Goal: Transaction & Acquisition: Purchase product/service

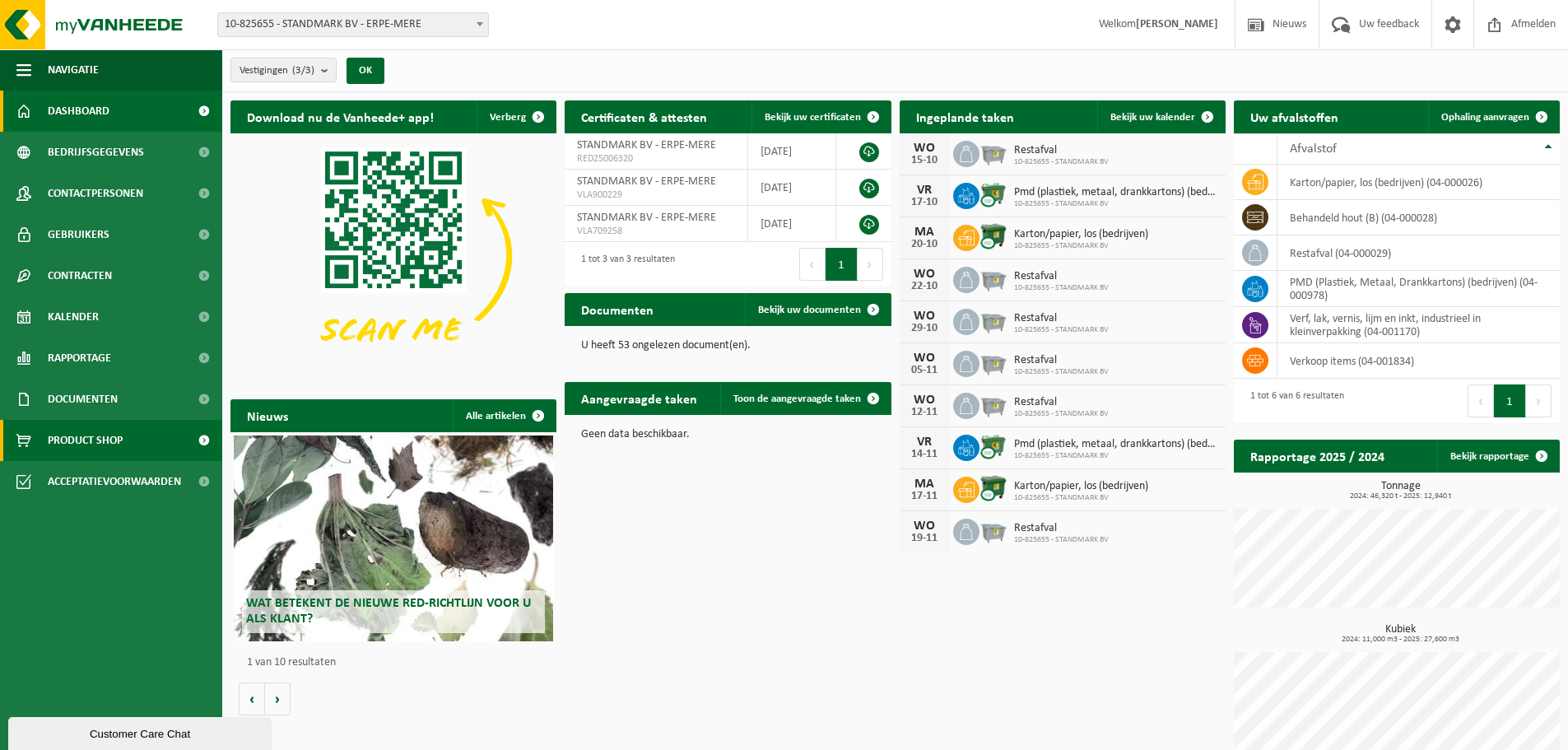
click at [126, 439] on link "Product Shop" at bounding box center [111, 441] width 223 height 42
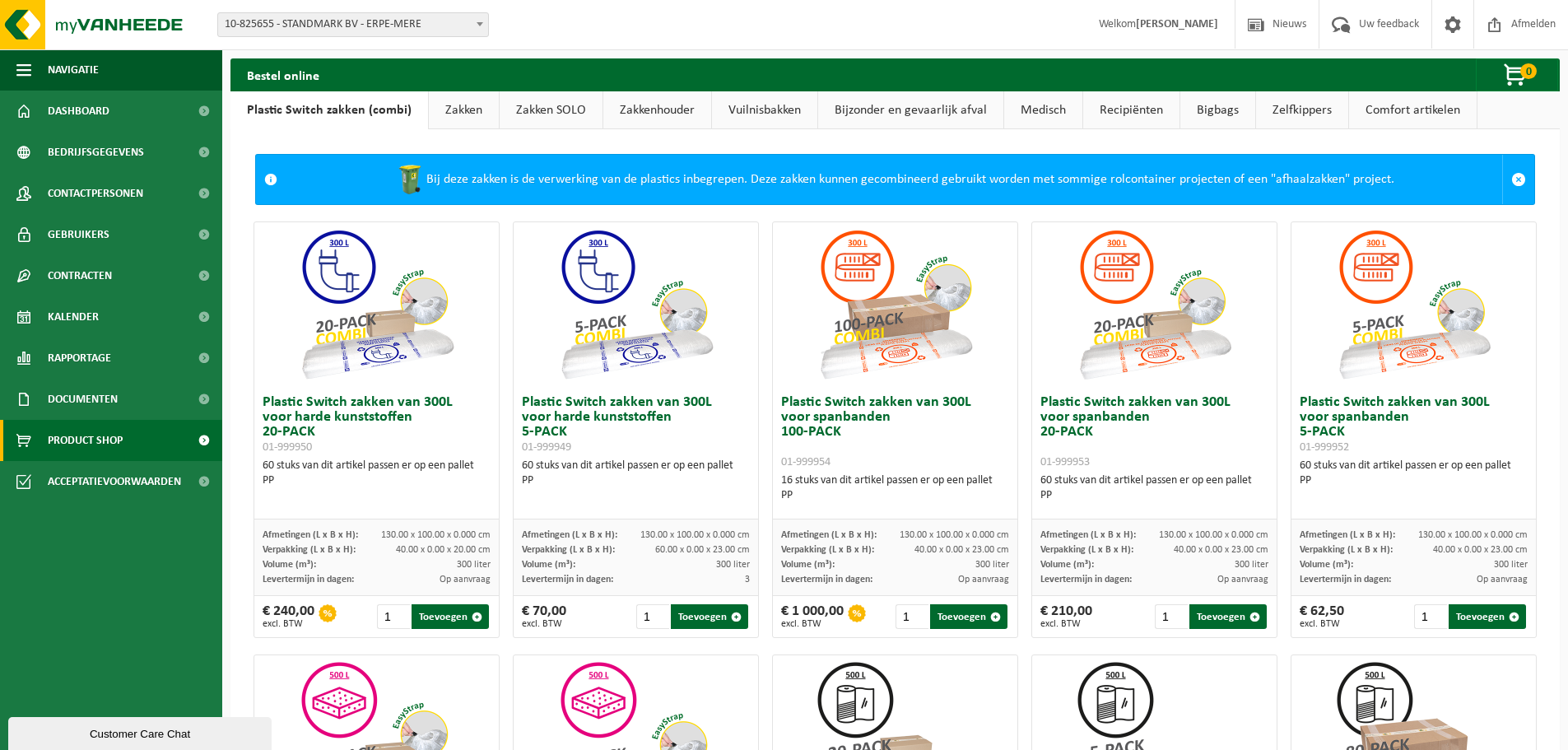
click at [1203, 112] on link "Bigbags" at bounding box center [1217, 111] width 75 height 38
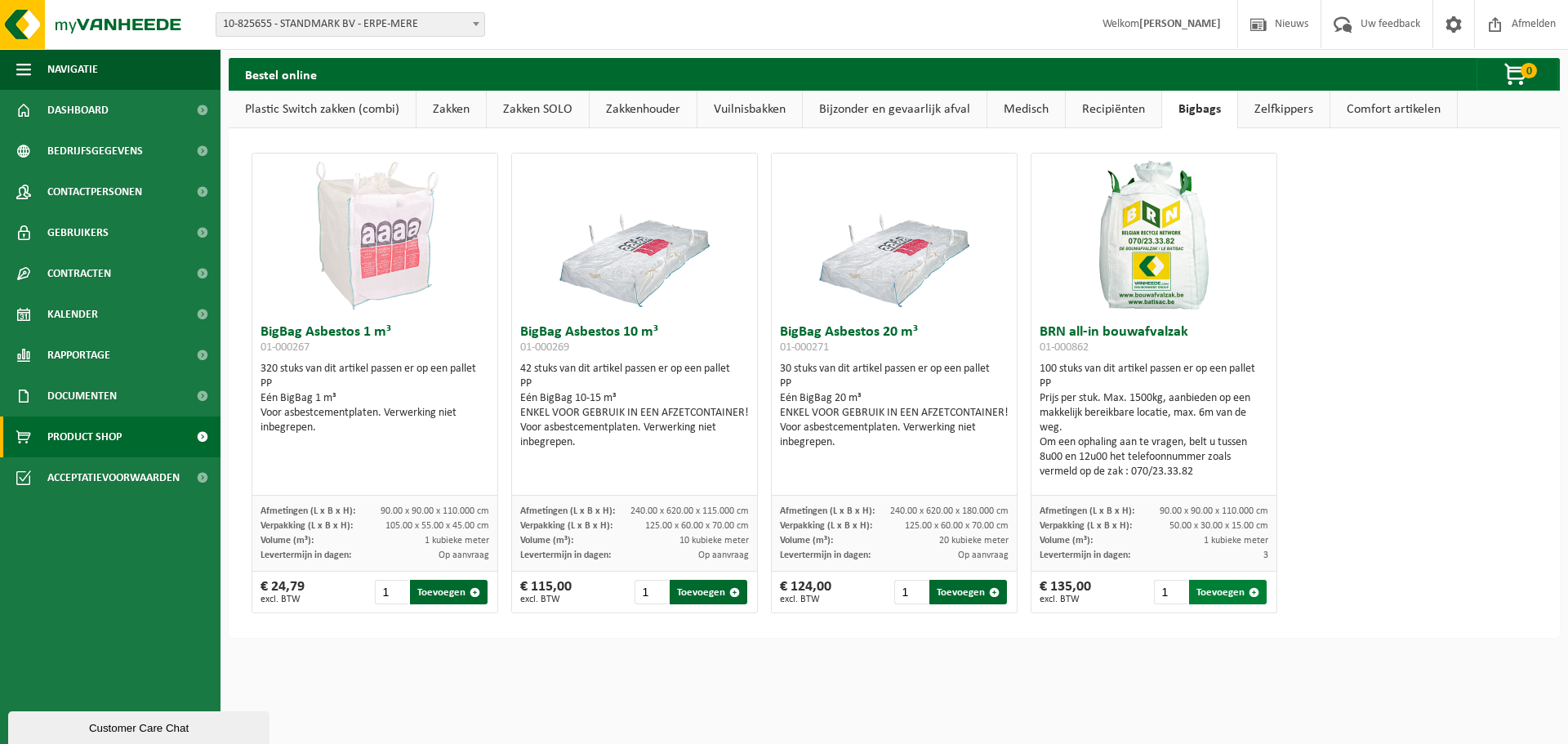
click at [1219, 595] on button "Toevoegen" at bounding box center [1228, 592] width 77 height 25
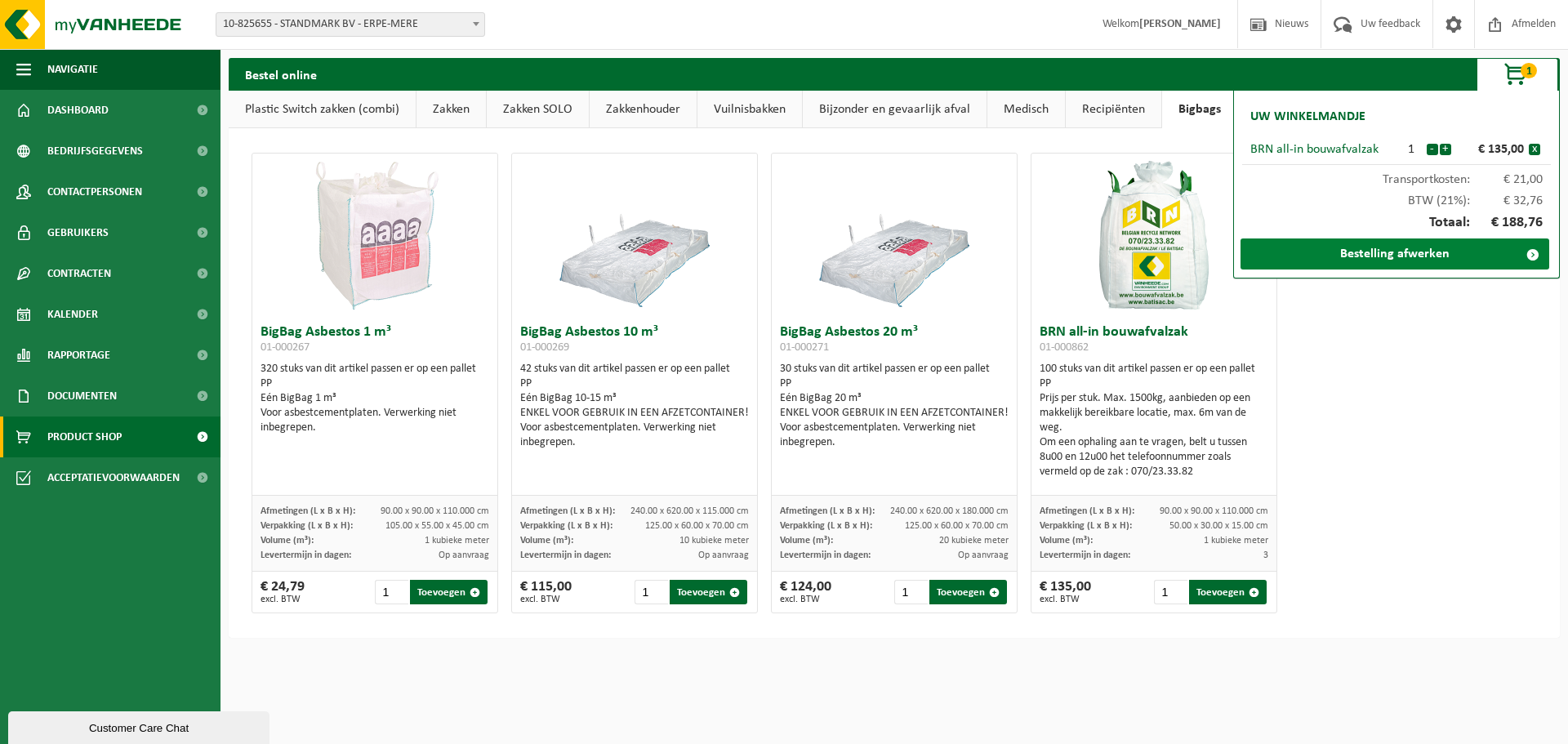
click at [1409, 255] on link "Bestelling afwerken" at bounding box center [1394, 254] width 308 height 31
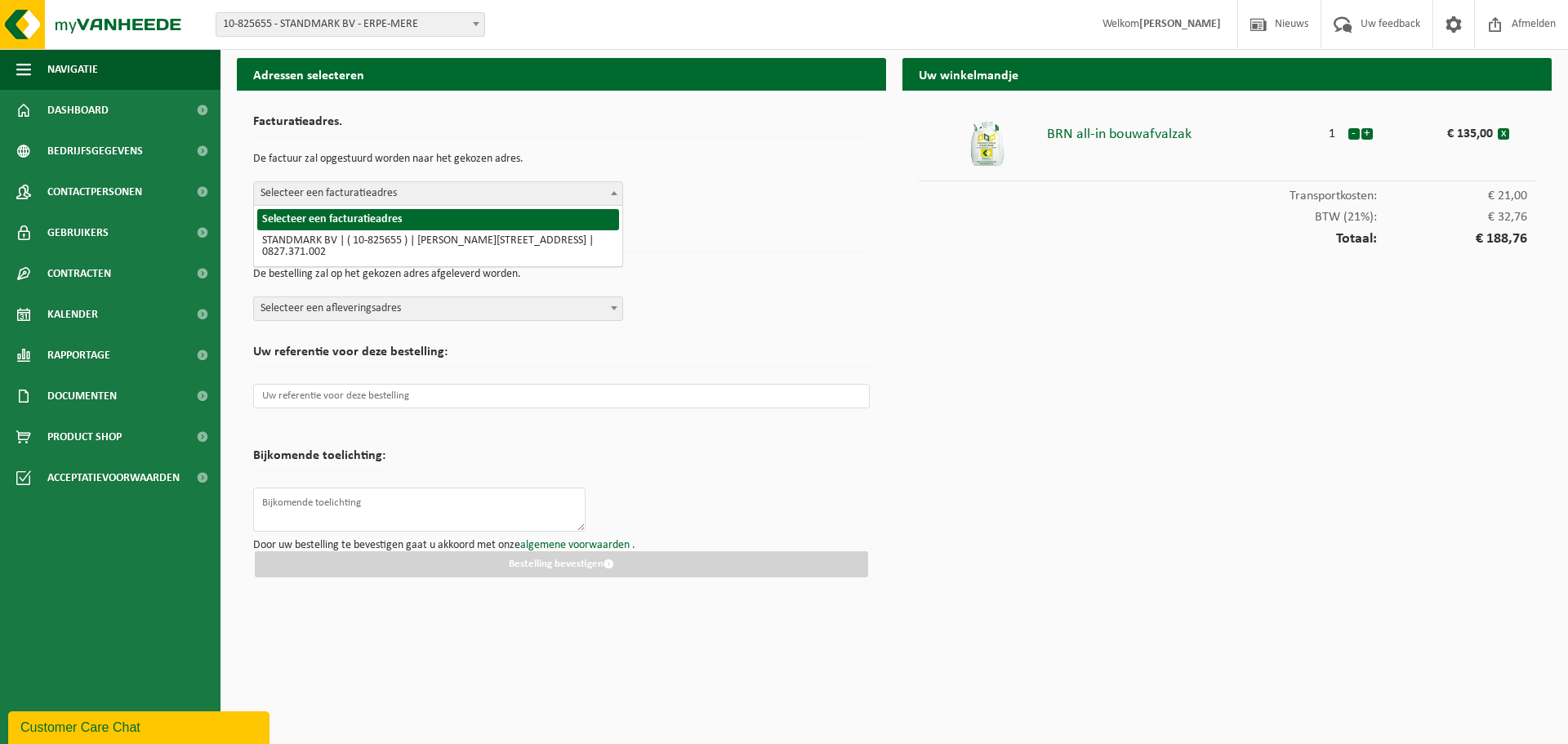
click at [342, 186] on span "Selecteer een facturatieadres" at bounding box center [438, 193] width 369 height 23
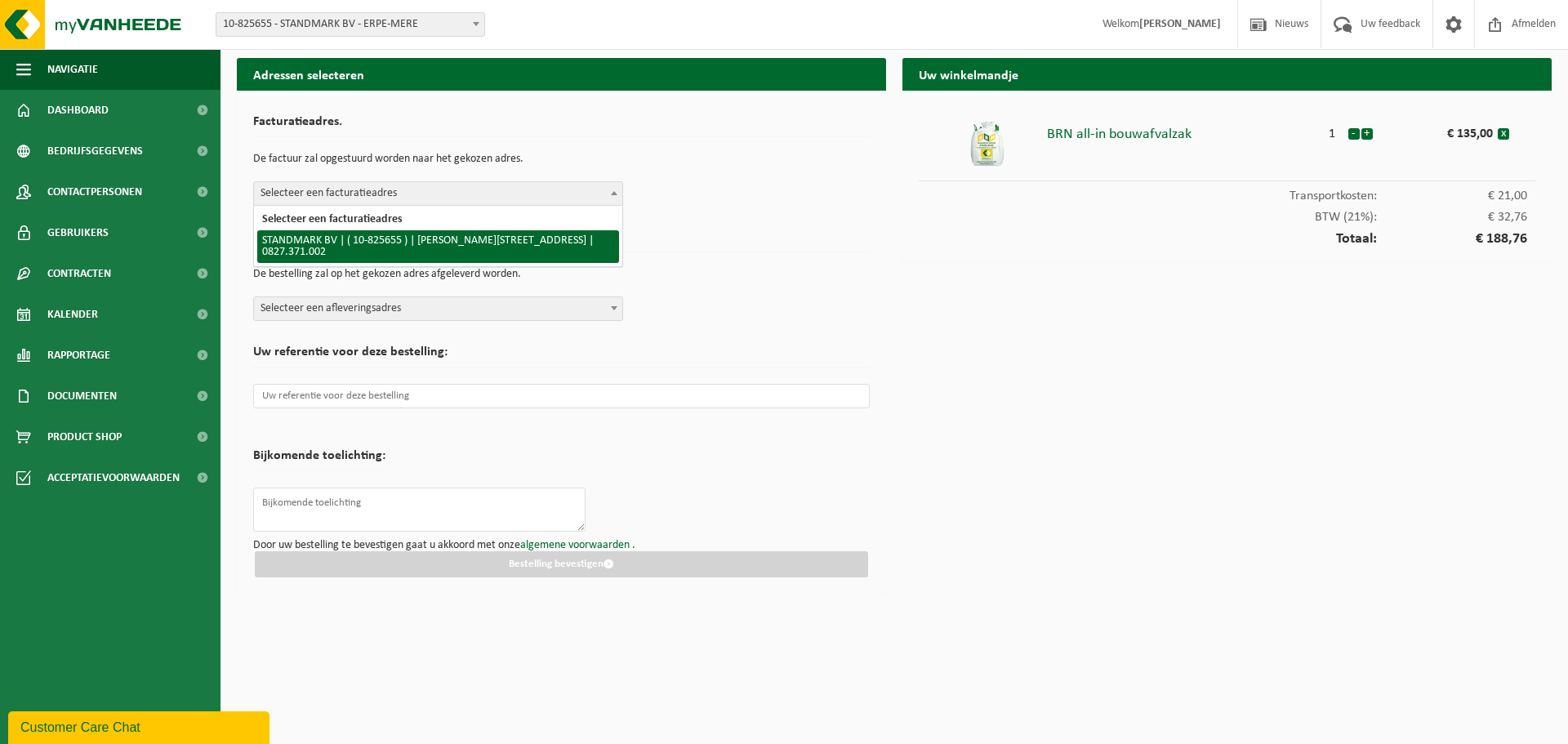
select select "138611"
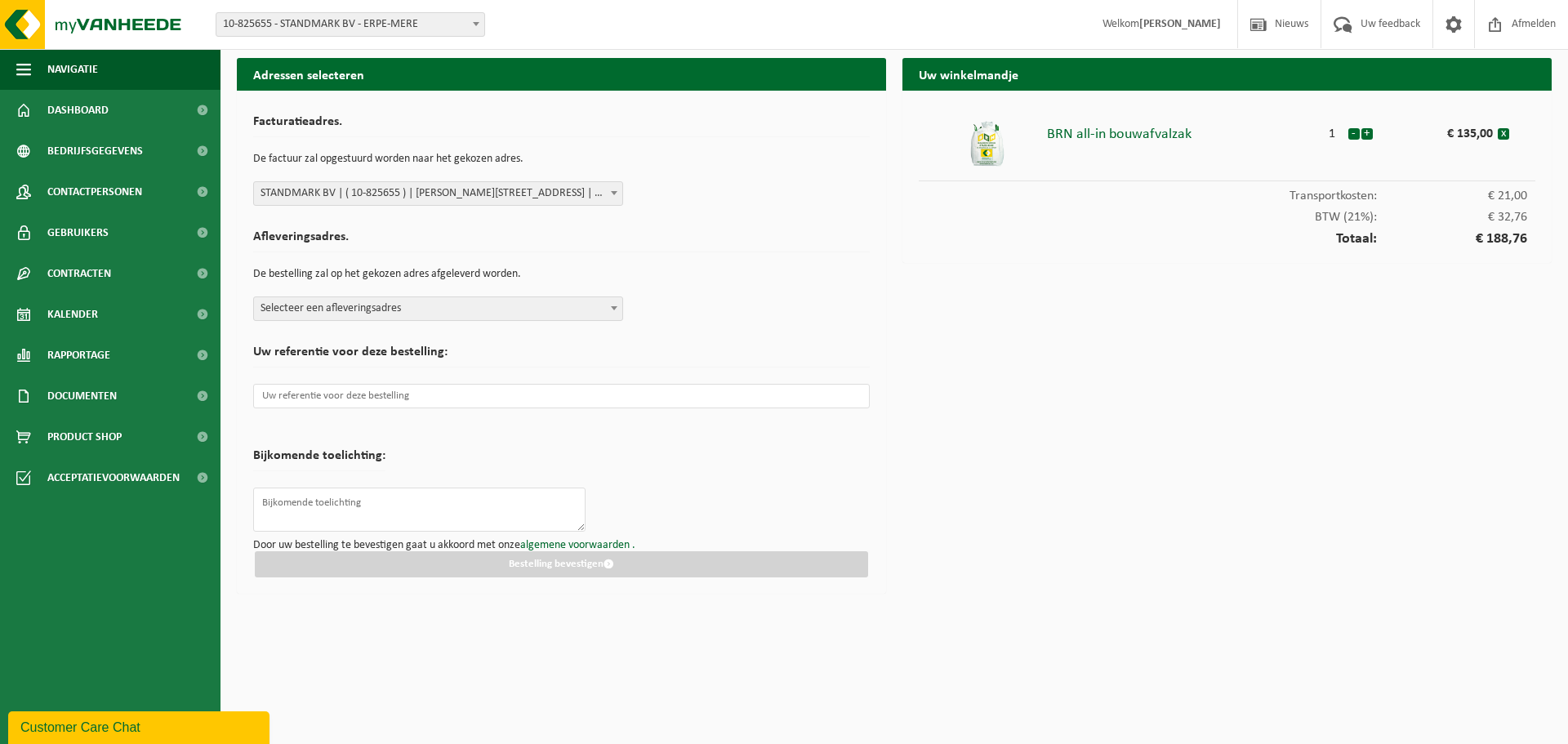
click at [359, 306] on span "Selecteer een afleveringsadres" at bounding box center [438, 308] width 369 height 23
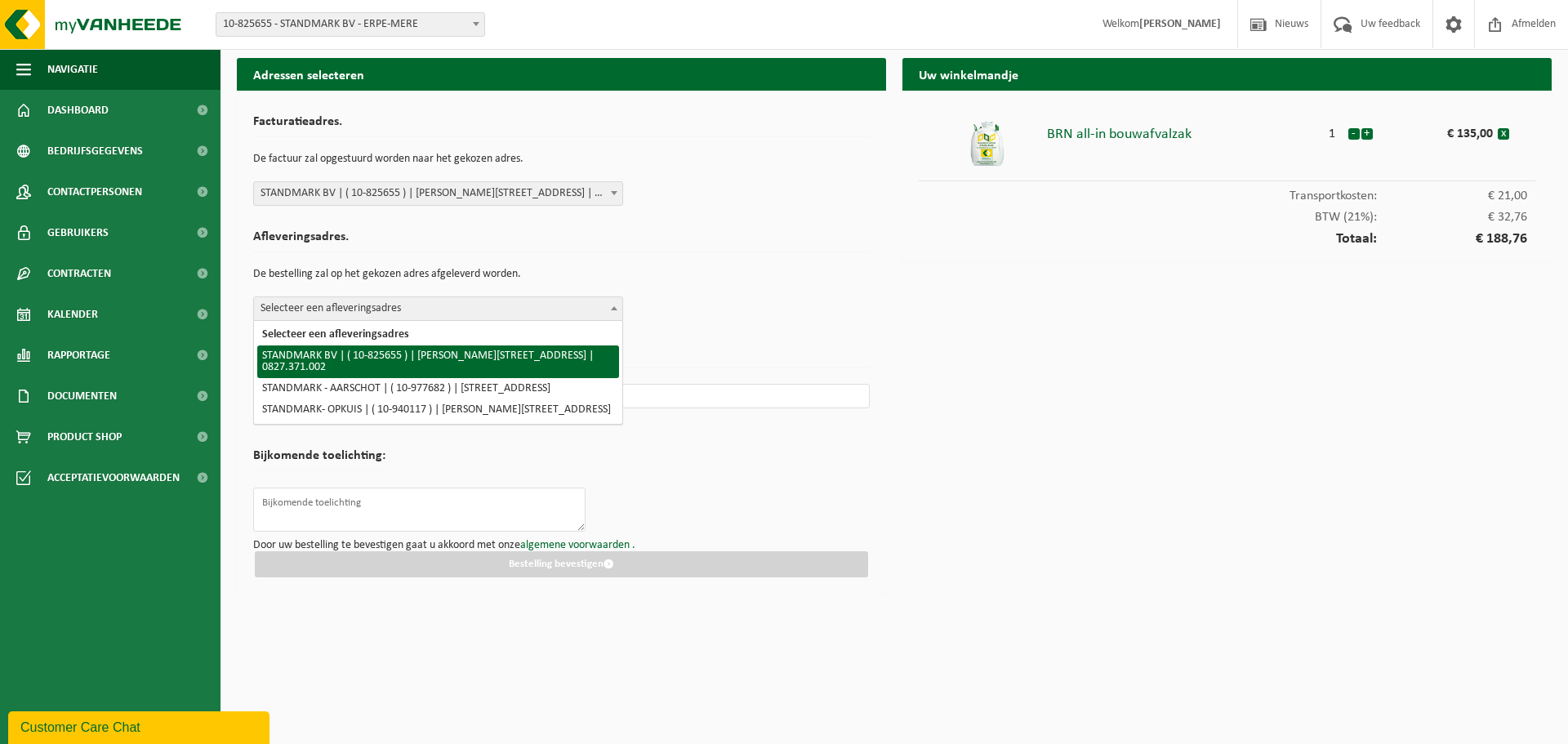
select select "138611"
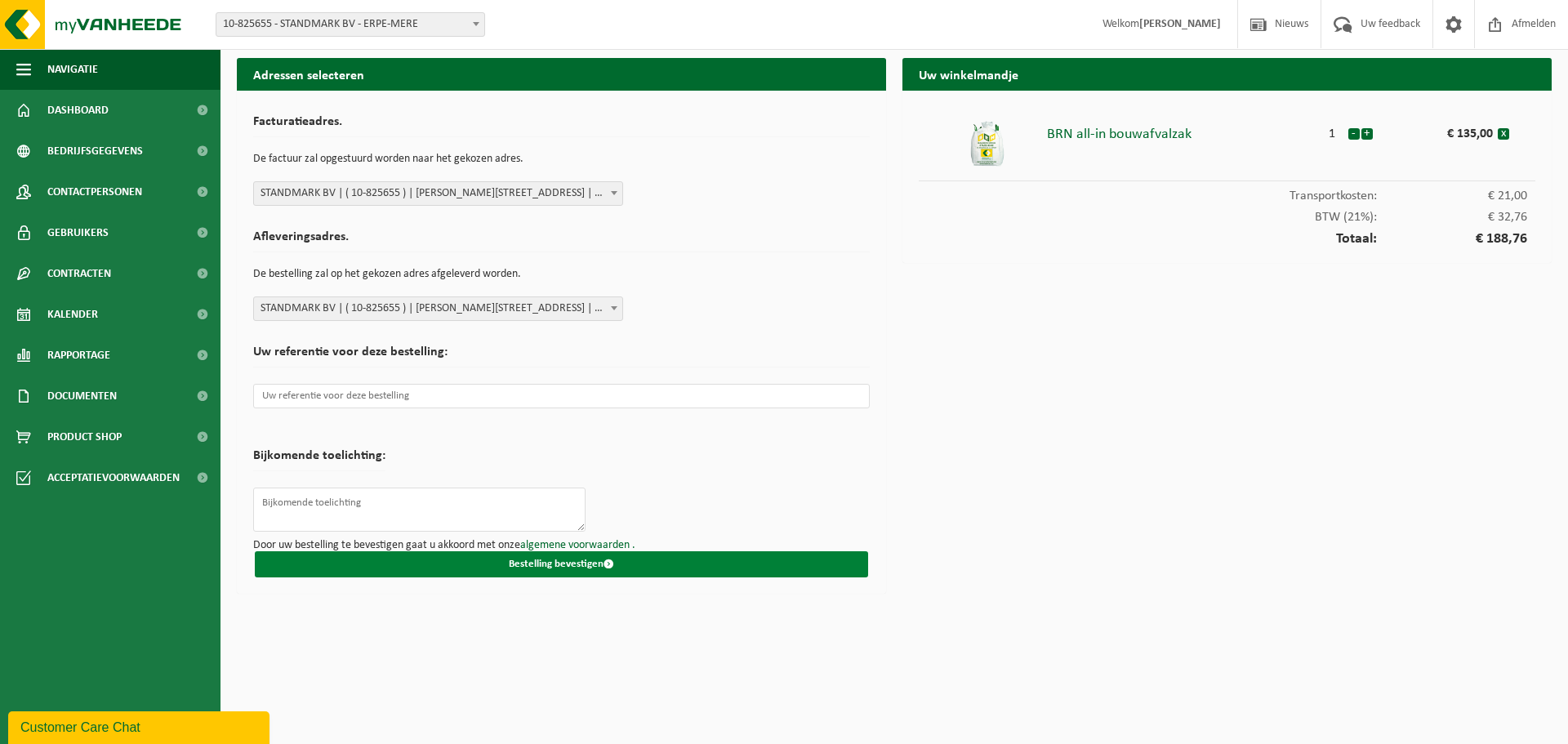
click at [560, 562] on button "Bestelling bevestigen" at bounding box center [562, 564] width 613 height 26
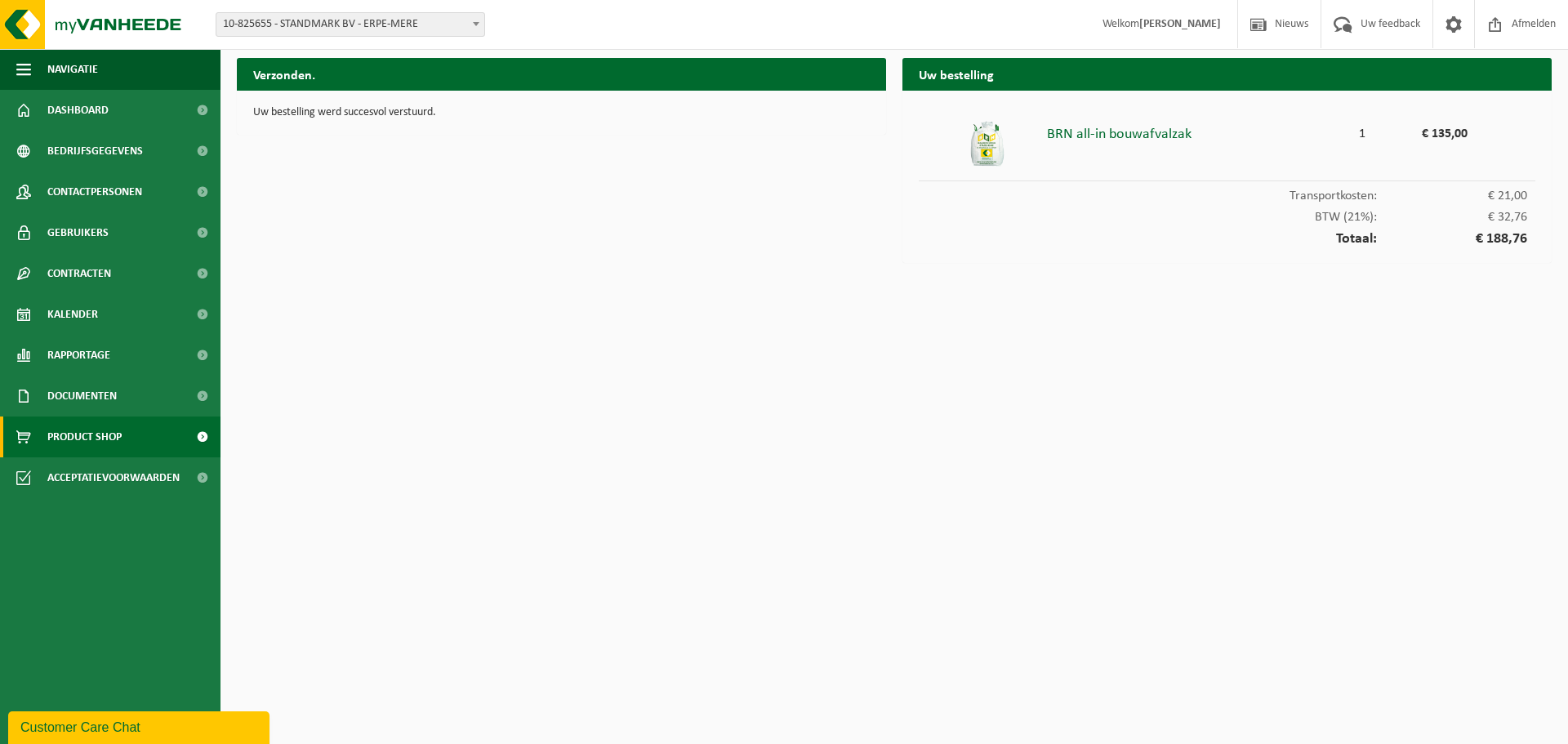
click at [71, 439] on span "Product Shop" at bounding box center [84, 437] width 75 height 41
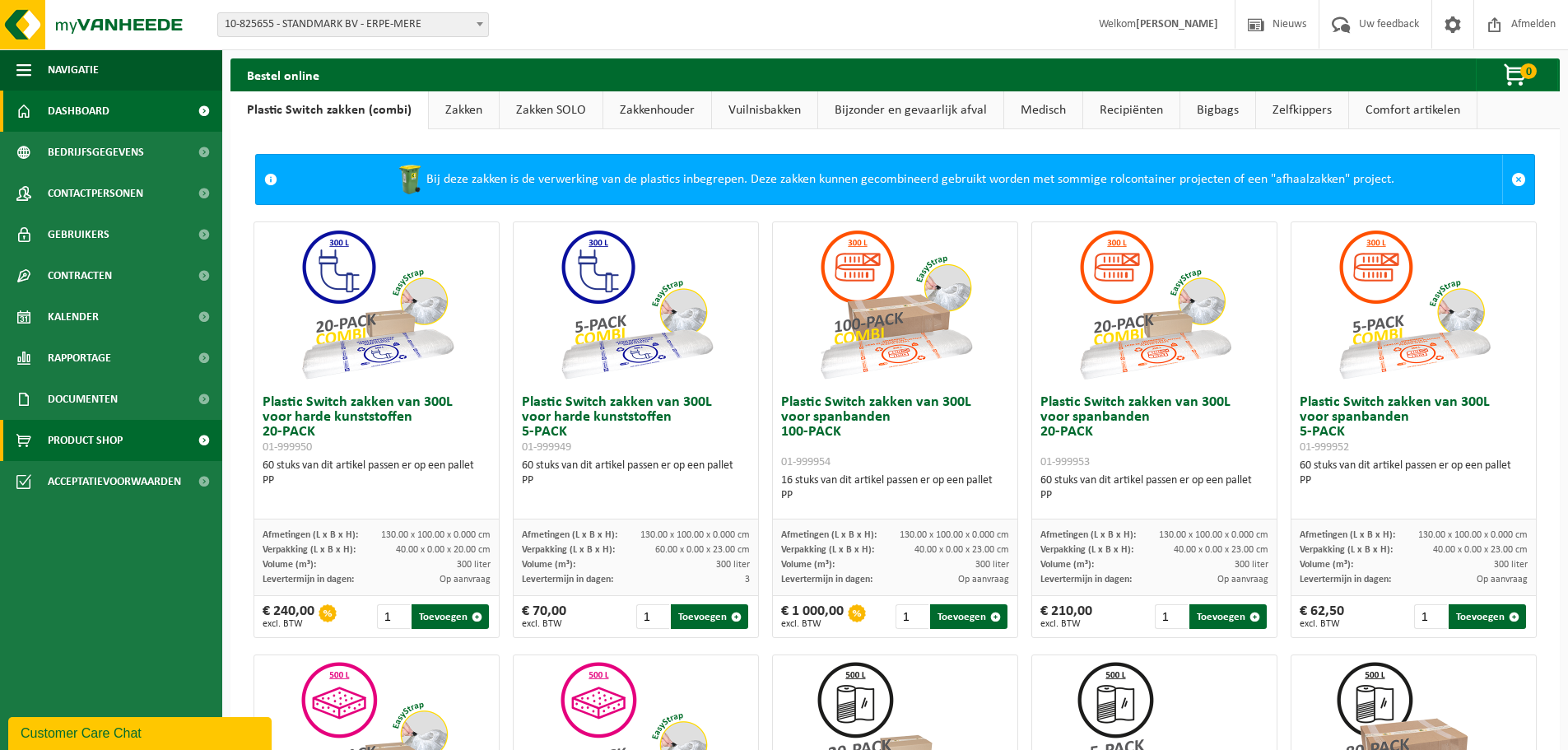
click at [94, 107] on span "Dashboard" at bounding box center [78, 112] width 61 height 42
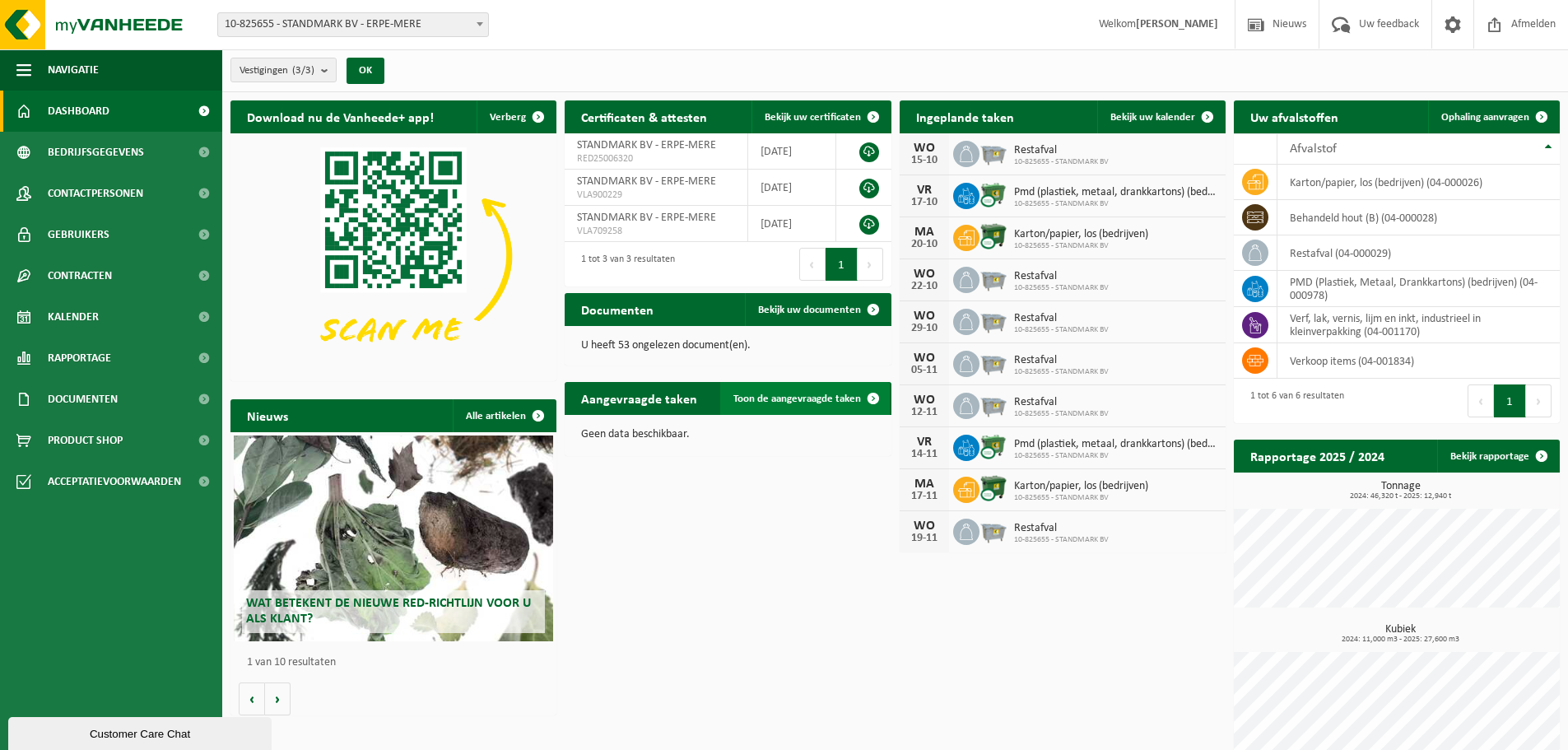
click at [811, 391] on link "Toon de aangevraagde taken" at bounding box center [805, 398] width 170 height 33
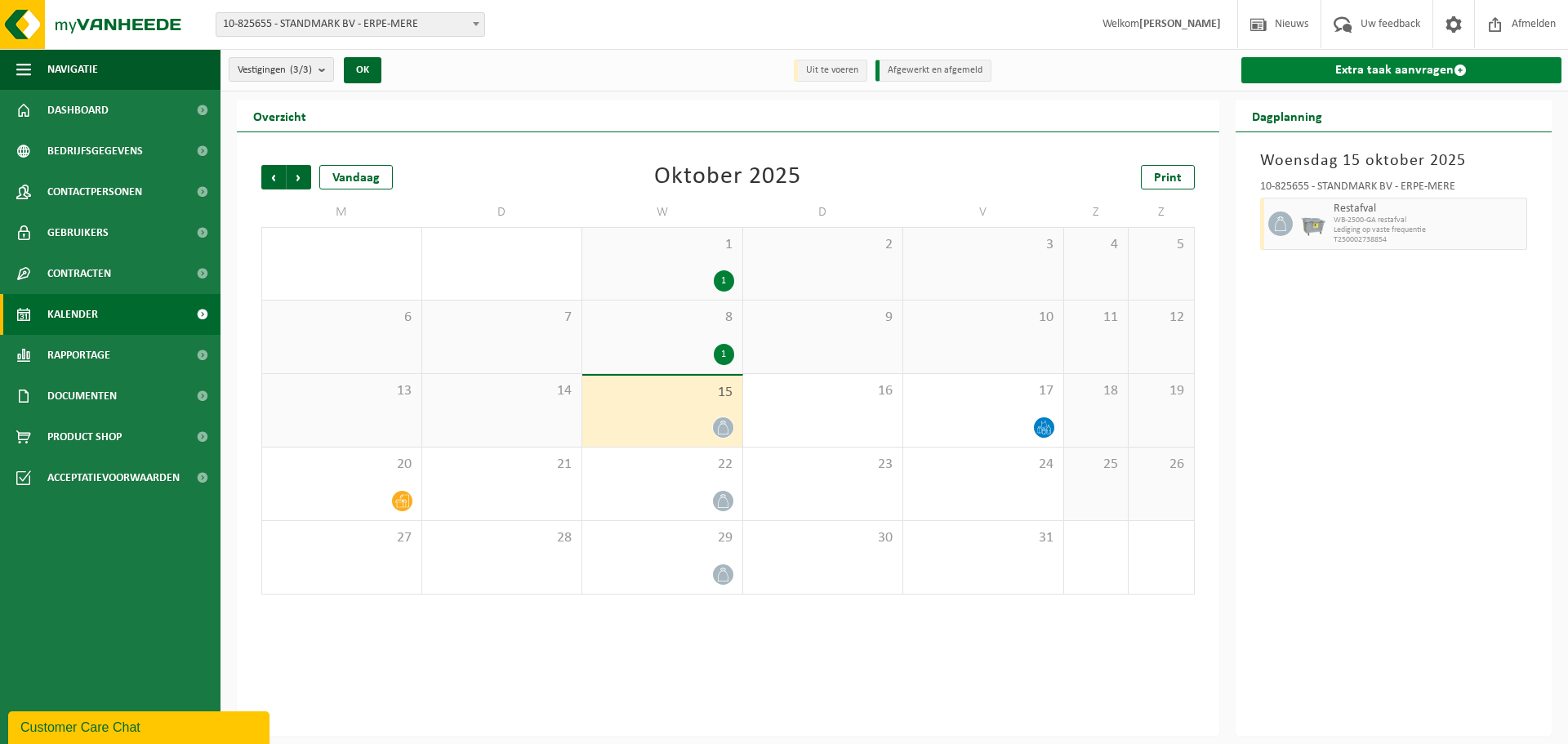
click at [1383, 63] on link "Extra taak aanvragen" at bounding box center [1402, 70] width 321 height 26
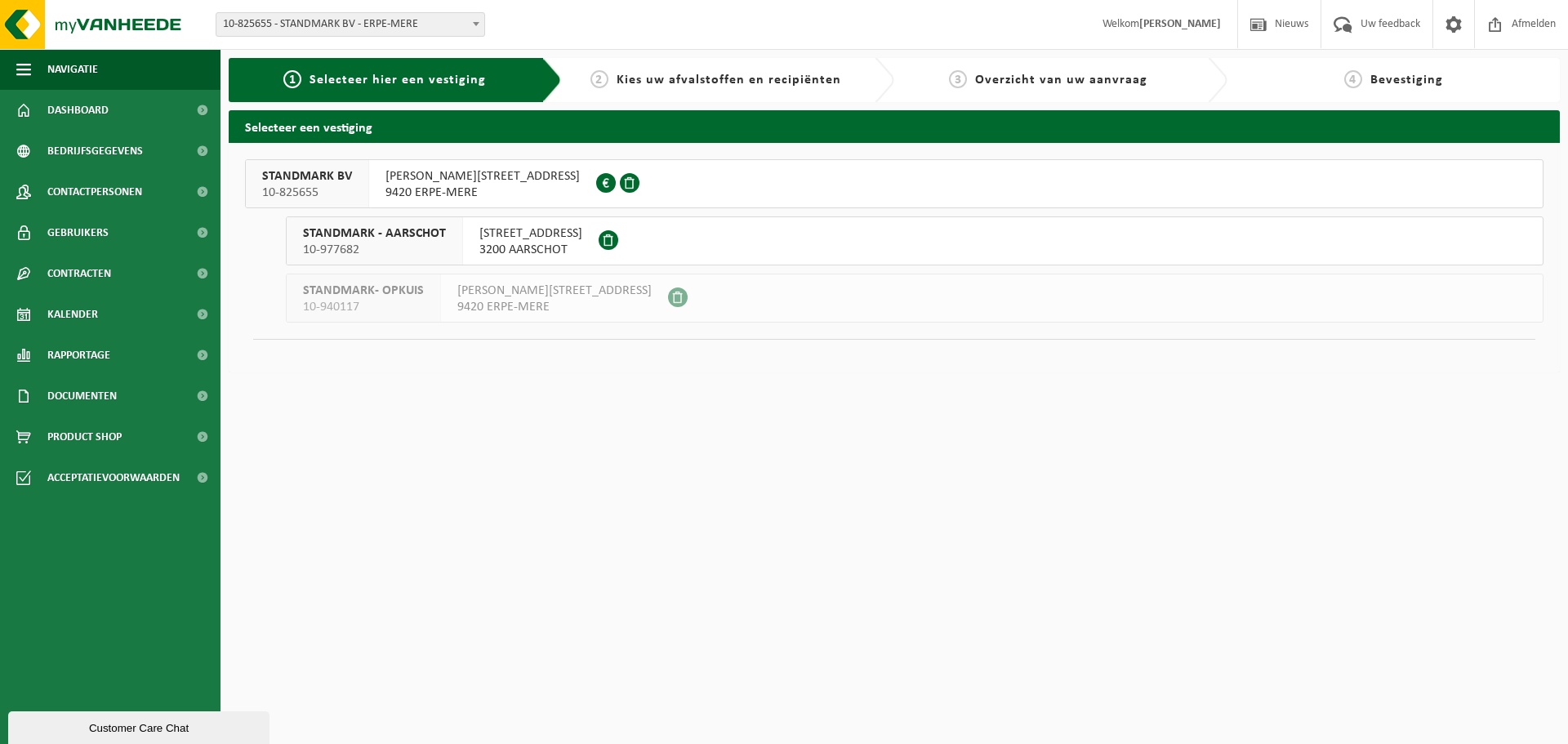
click at [459, 185] on span "9420 ERPE-MERE" at bounding box center [483, 192] width 194 height 16
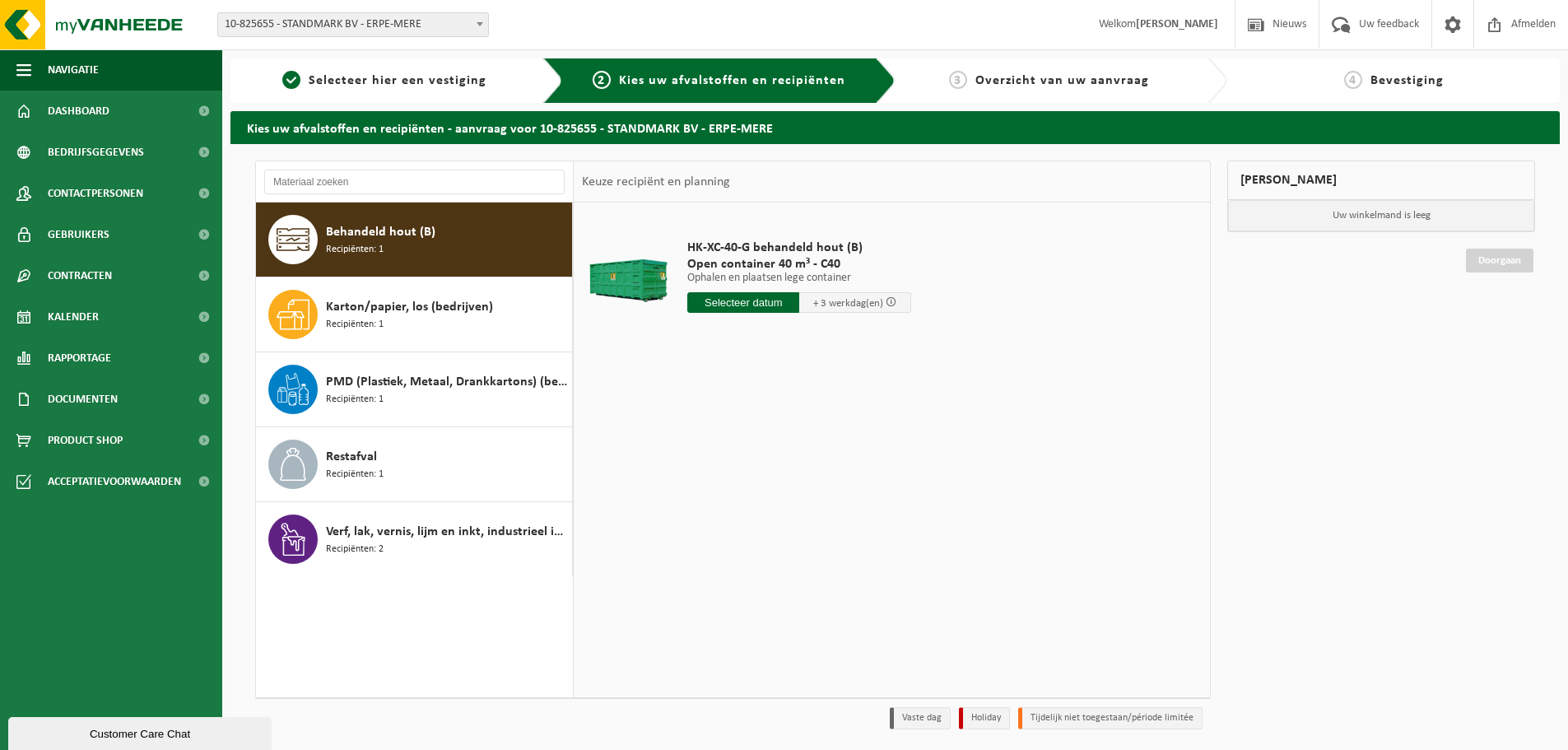
click at [403, 227] on span "Behandeld hout (B)" at bounding box center [381, 232] width 109 height 20
click at [758, 302] on input "text" at bounding box center [743, 303] width 112 height 21
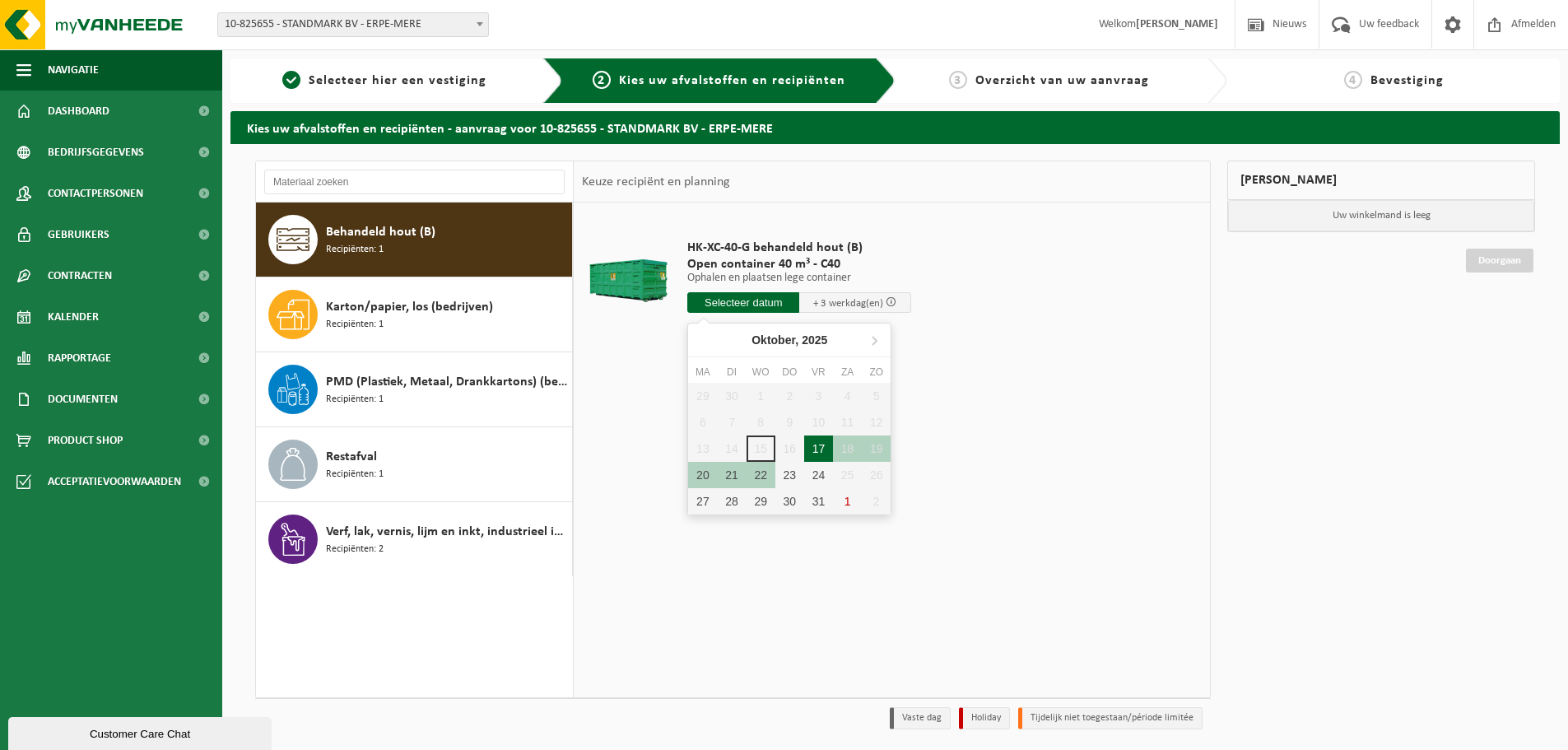
click at [817, 447] on div "17" at bounding box center [818, 449] width 29 height 26
type input "Van 2025-10-17"
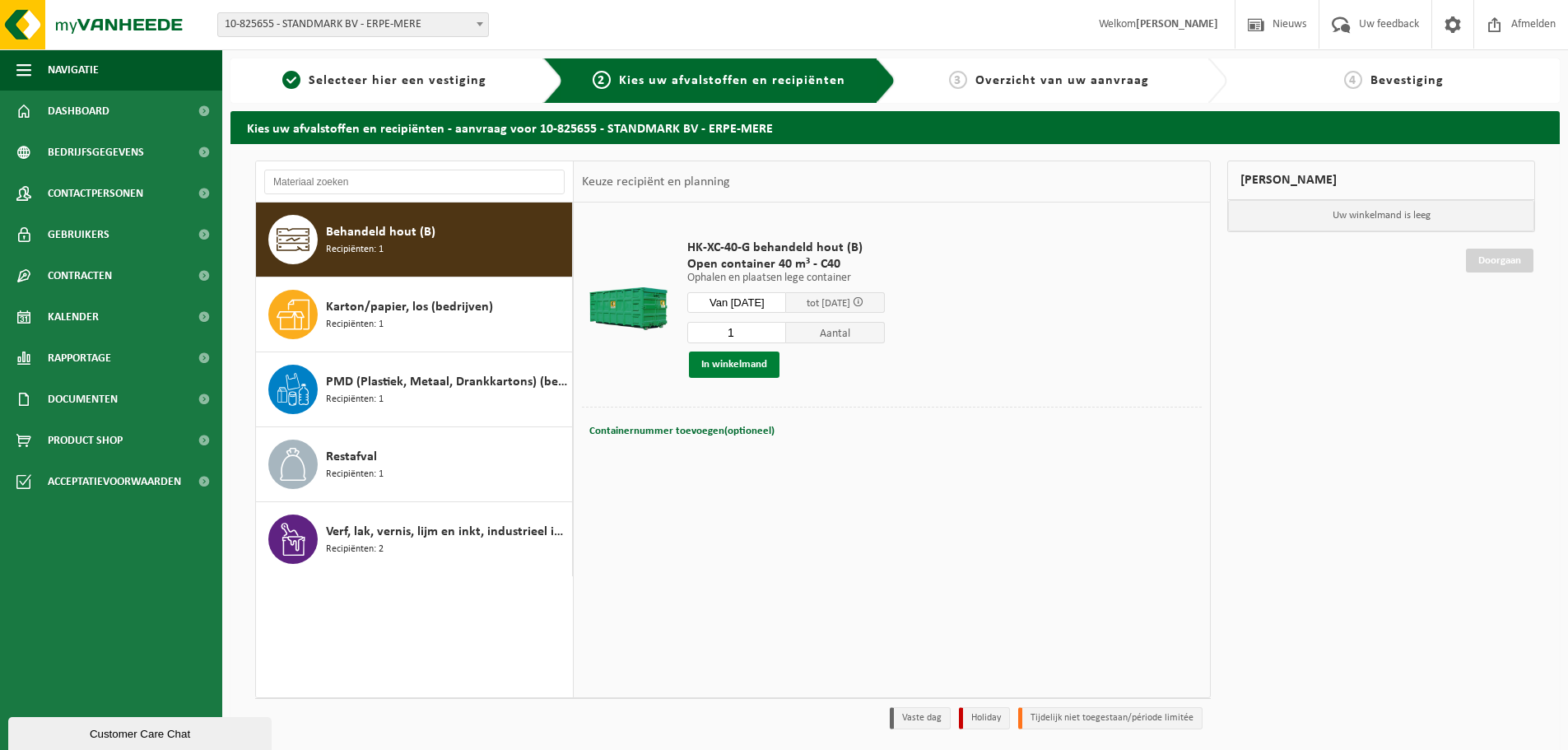
click at [751, 359] on button "In winkelmand" at bounding box center [734, 365] width 91 height 26
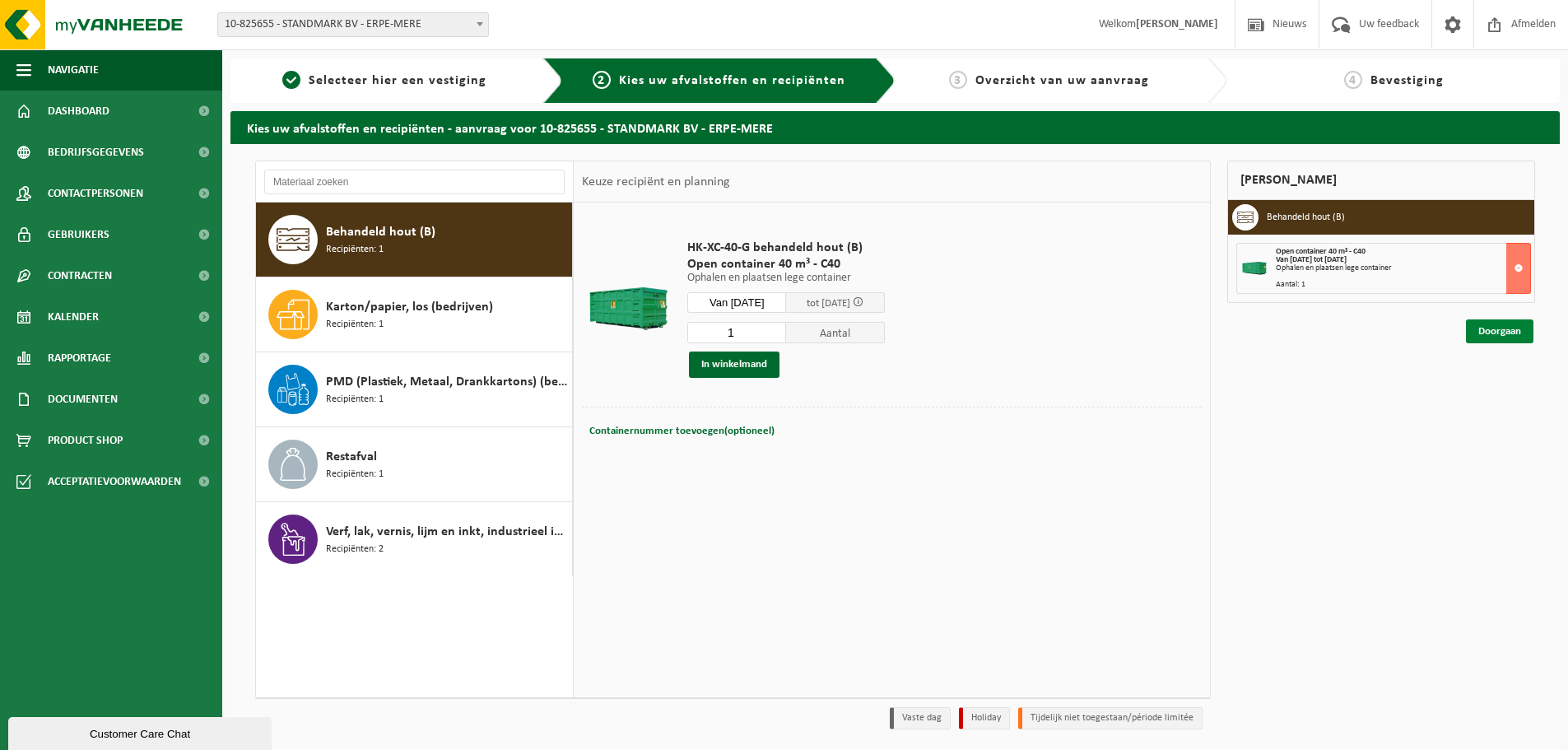
click at [1488, 334] on link "Doorgaan" at bounding box center [1500, 332] width 68 height 24
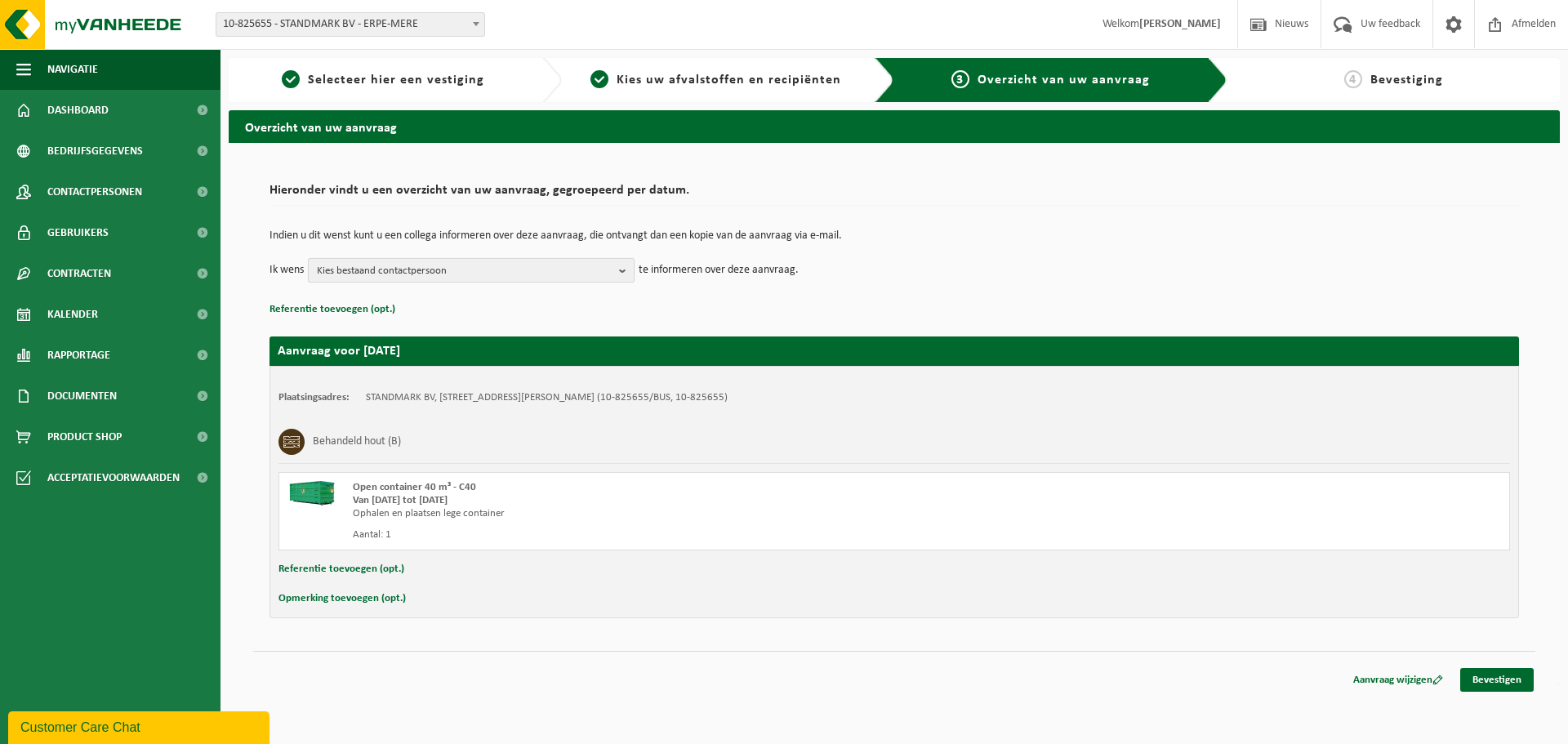
click at [452, 271] on span "Kies bestaand contactpersoon" at bounding box center [465, 271] width 296 height 25
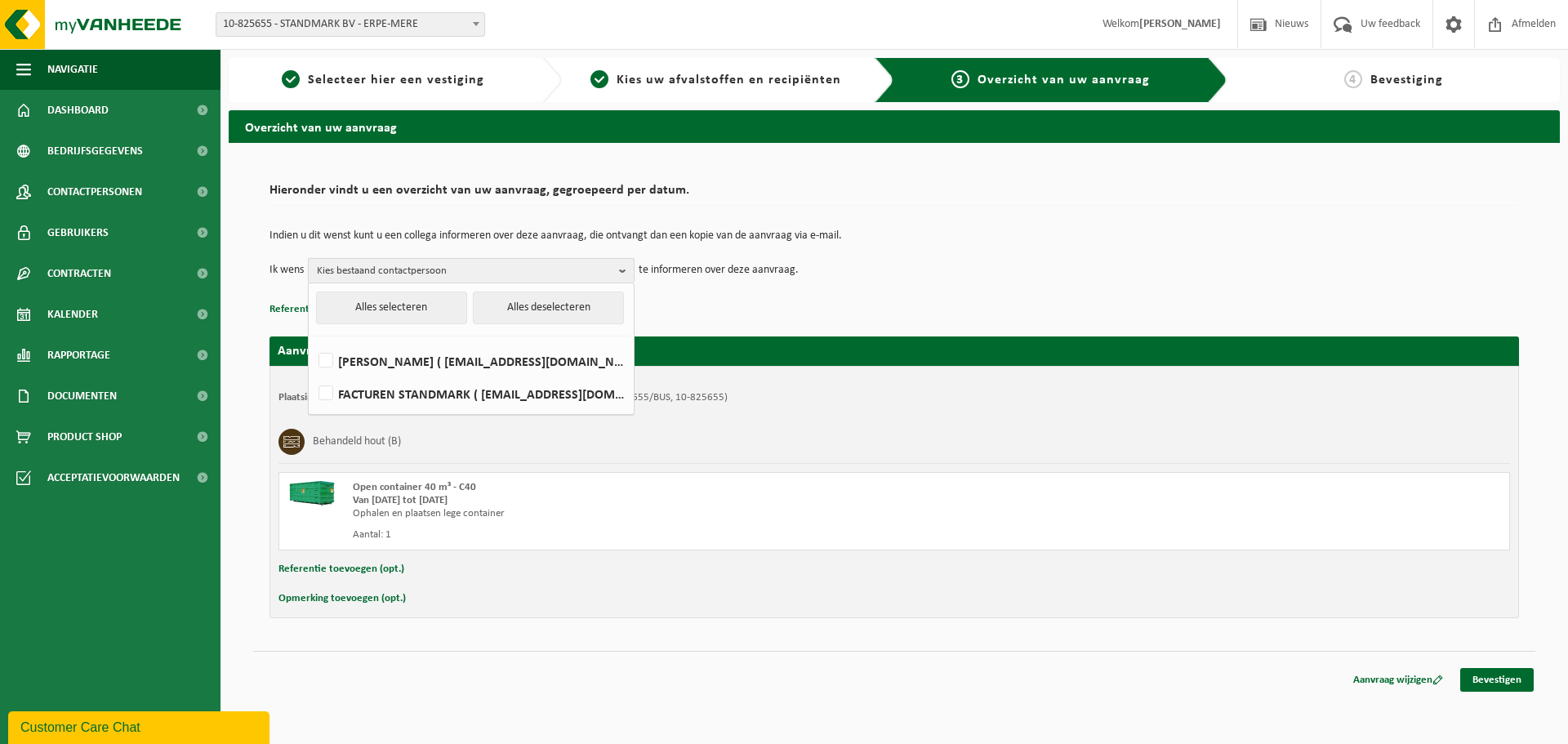
click at [454, 268] on span "Kies bestaand contactpersoon" at bounding box center [465, 271] width 296 height 25
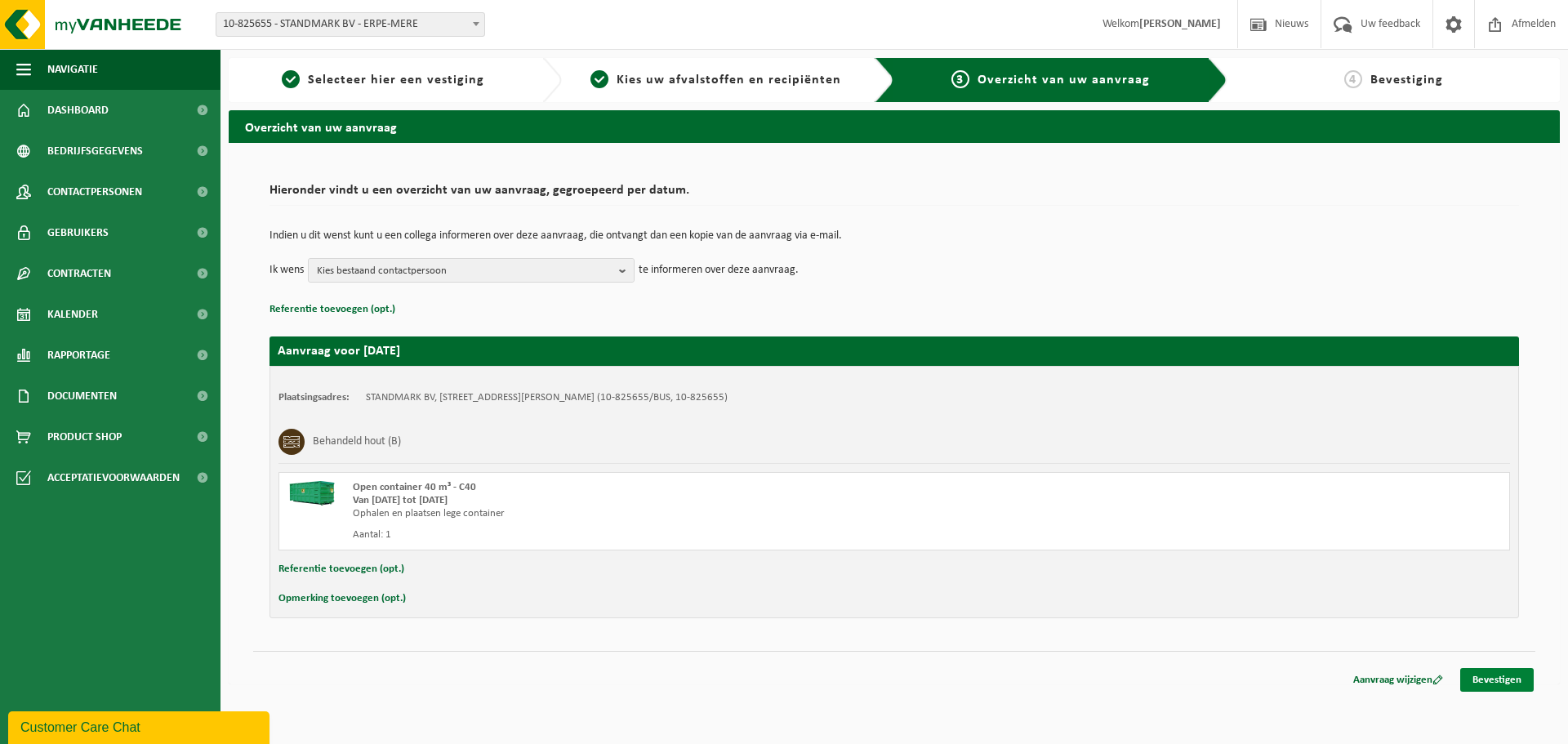
click at [1507, 678] on link "Bevestigen" at bounding box center [1498, 680] width 74 height 24
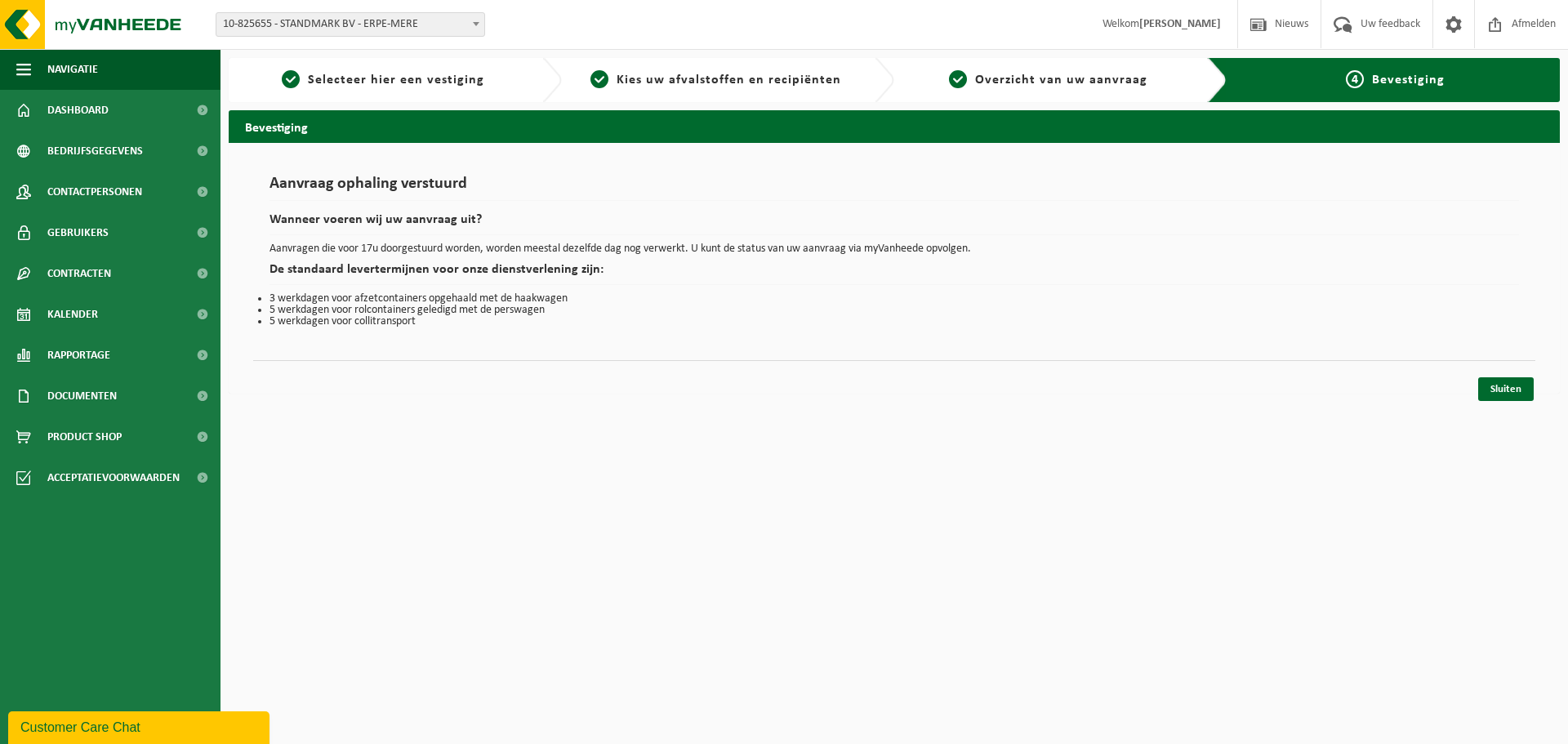
click at [720, 323] on li "5 werkdagen voor collitransport" at bounding box center [894, 321] width 1250 height 11
